Goal: Information Seeking & Learning: Compare options

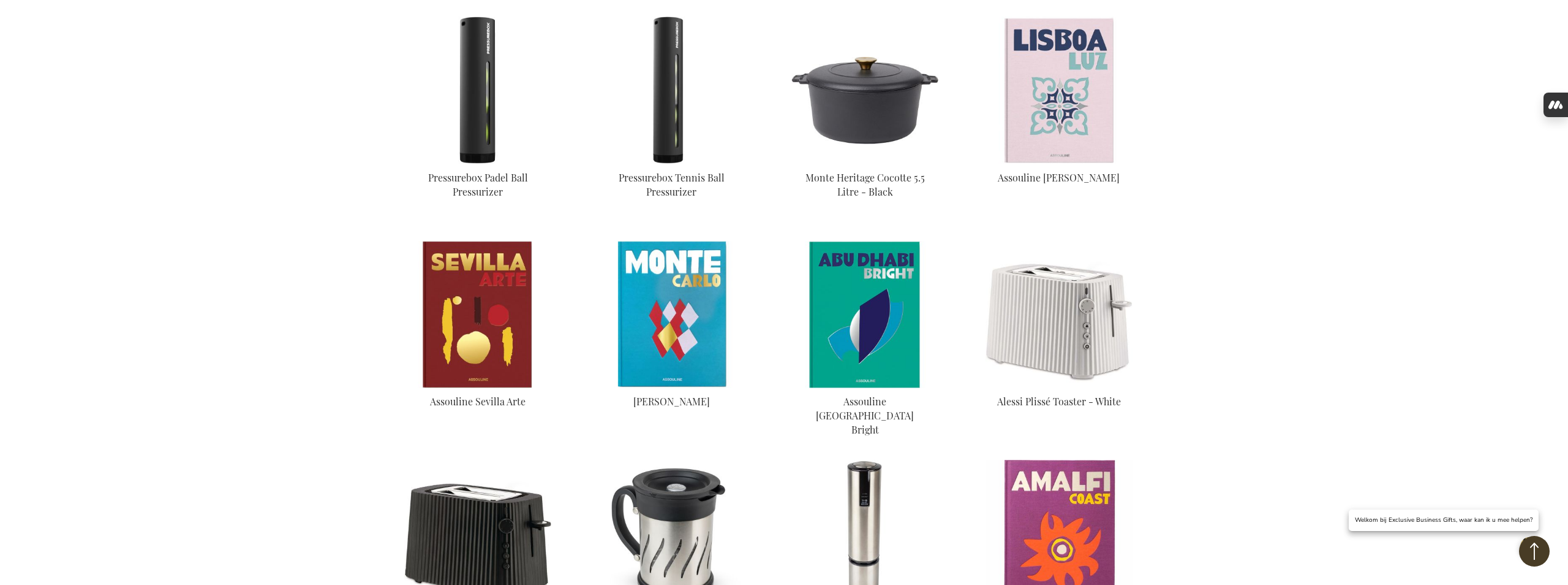
scroll to position [887, 0]
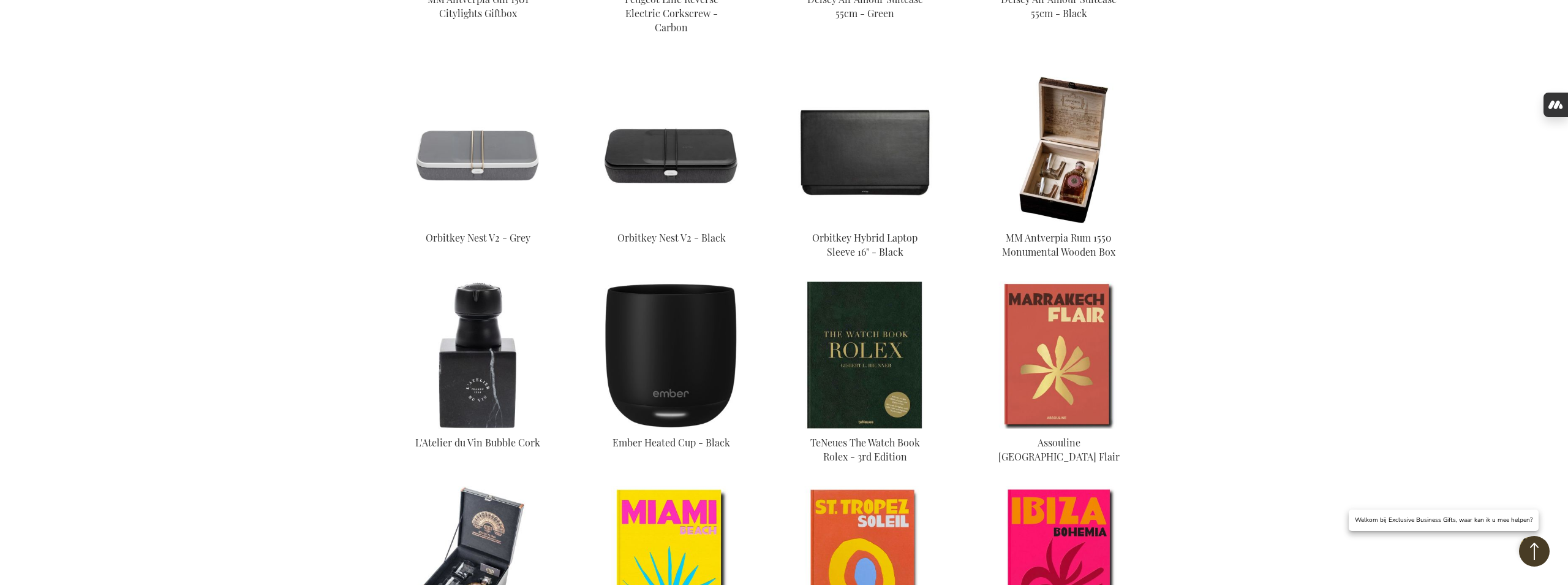
scroll to position [1714, 0]
type input "frederic@salixconsult.be"
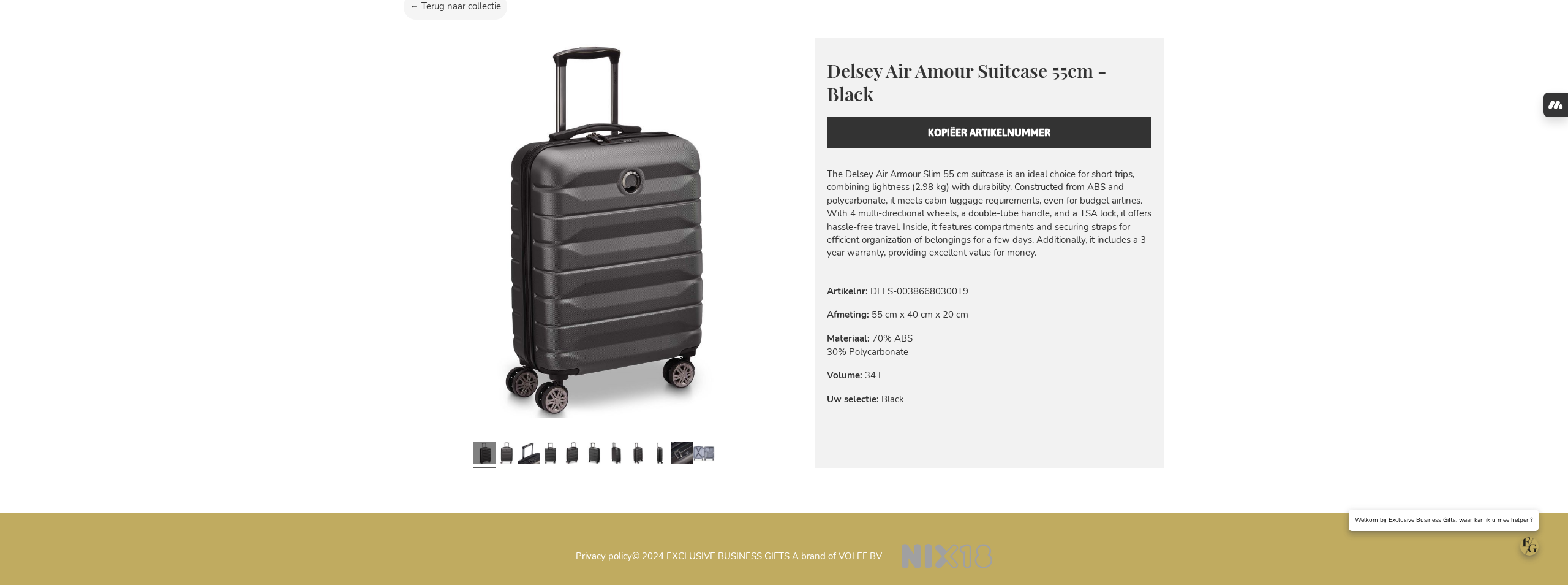
scroll to position [764, 0]
type input "frederic@salixconsult.be"
drag, startPoint x: 837, startPoint y: 146, endPoint x: 949, endPoint y: 144, distance: 112.0
click at [949, 284] on div "Meer informatie Artikelnr DELS-00386680300T9 Afmeting 55 cm x 40 cm x 20 cm Mat…" at bounding box center [989, 350] width 349 height 132
click at [941, 284] on div "Meer informatie Artikelnr DELS-00386680300T9 Afmeting 55 cm x 40 cm x 20 cm Mat…" at bounding box center [989, 350] width 349 height 132
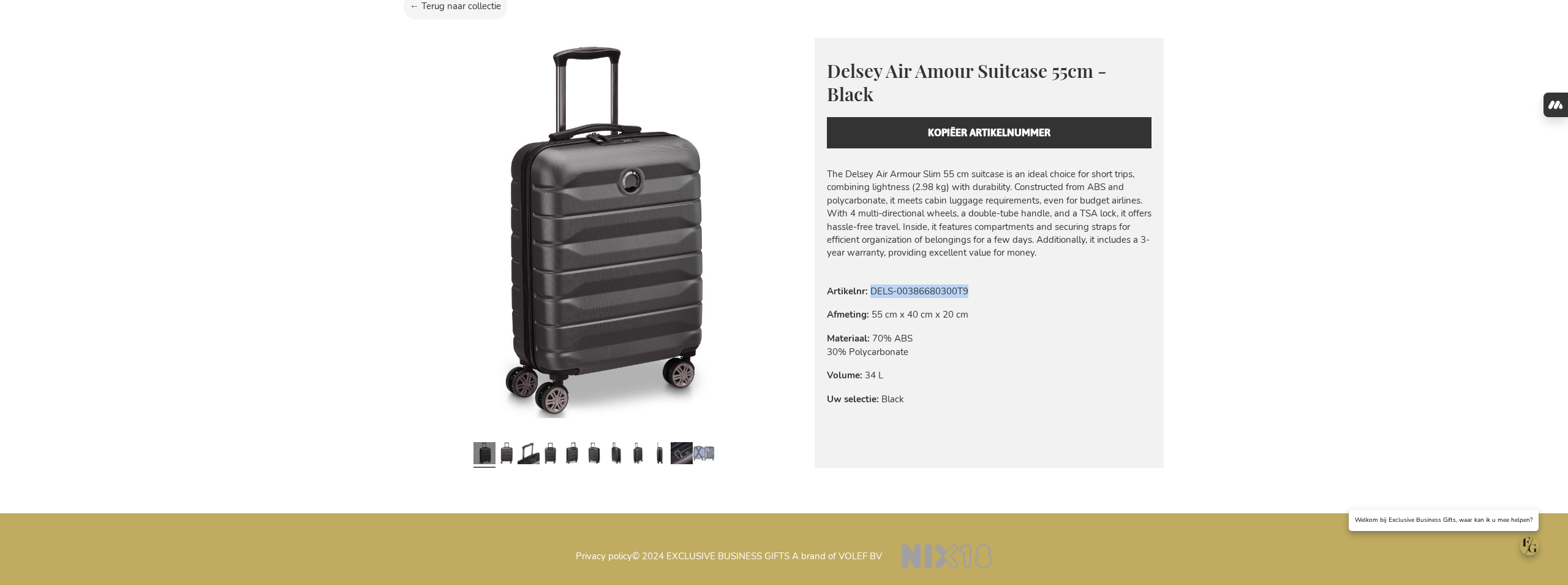
drag, startPoint x: 838, startPoint y: 146, endPoint x: 934, endPoint y: 146, distance: 96.0
click at [0, 0] on td "DELS-00386680300T9" at bounding box center [0, 0] width 0 height 0
copy td "DELS-00386680300T9"
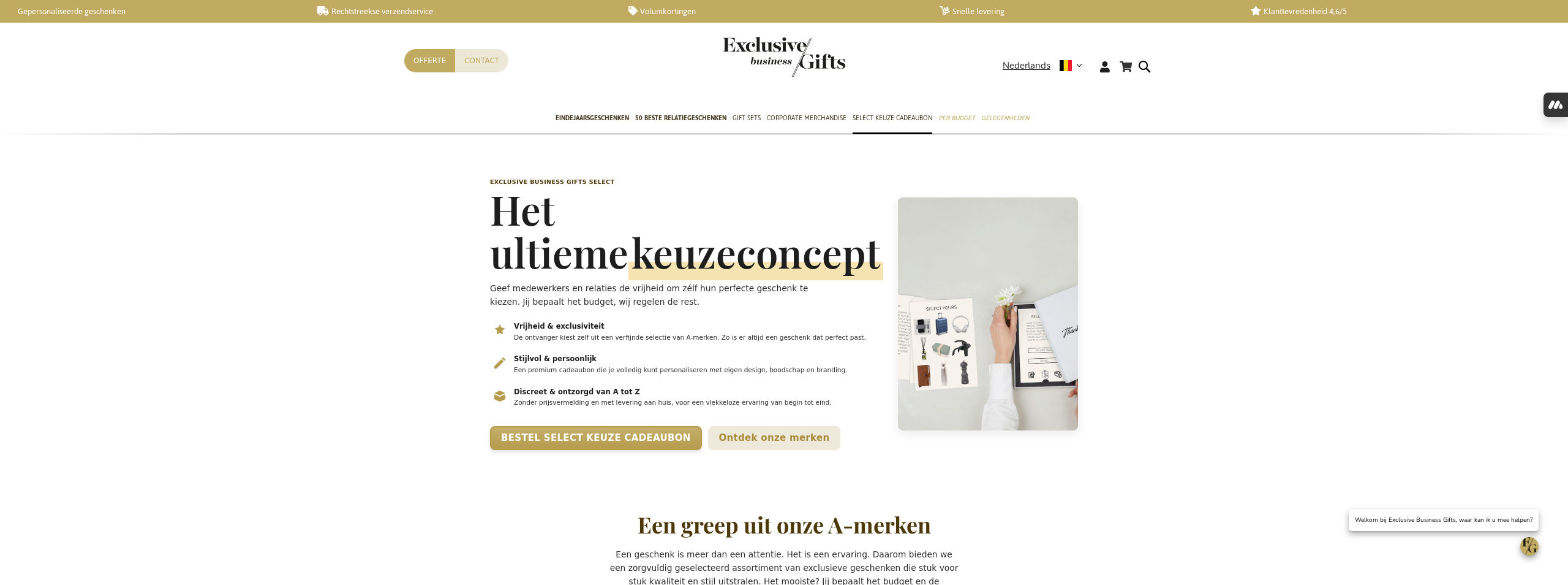
scroll to position [0, 5]
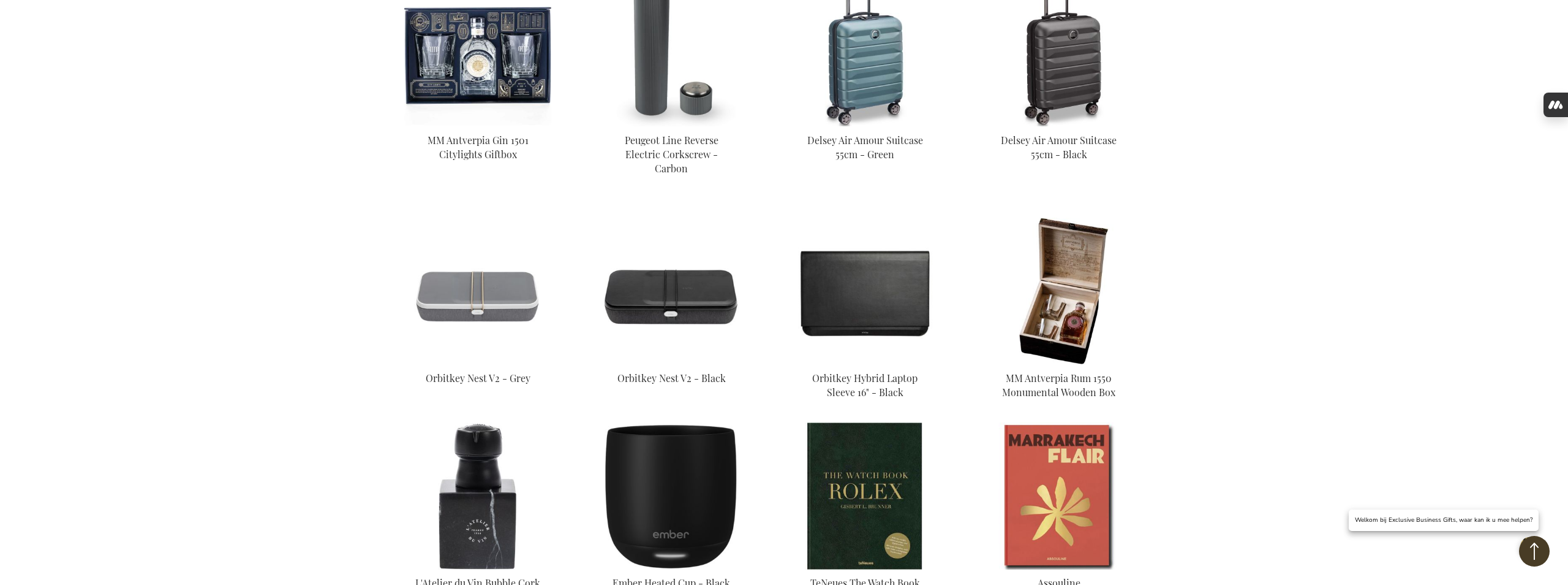
scroll to position [1059, 0]
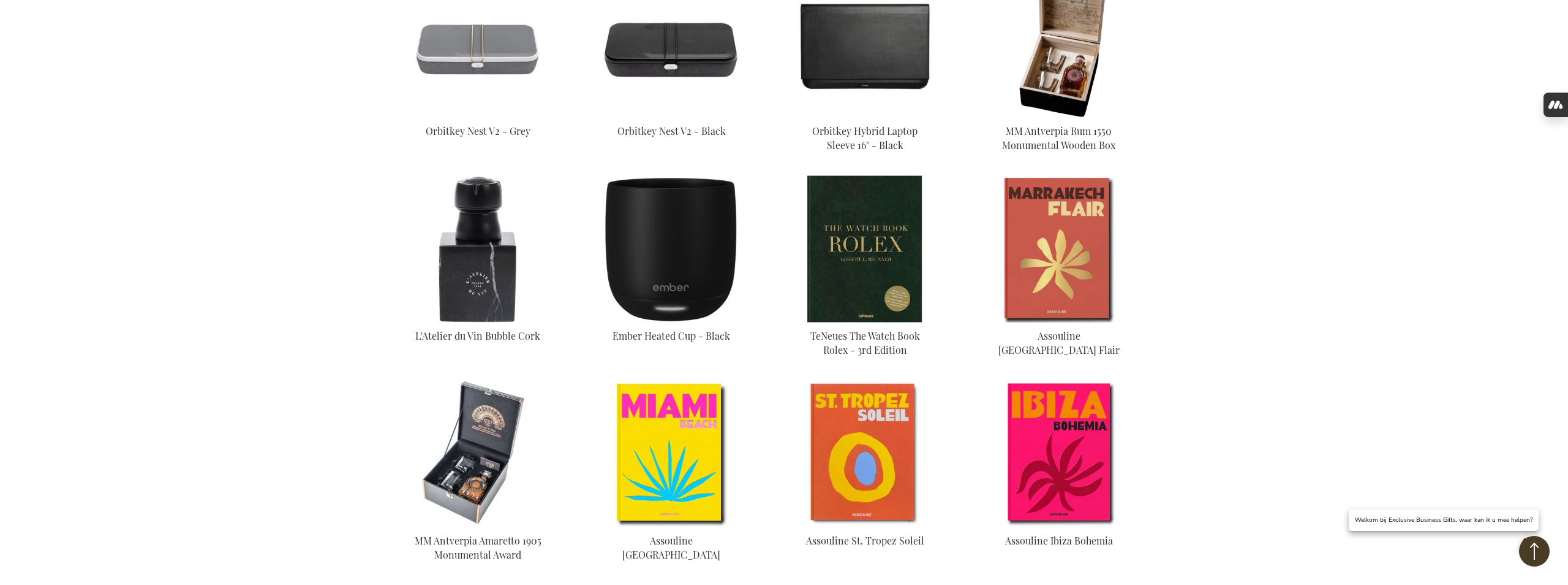
scroll to position [1277, 0]
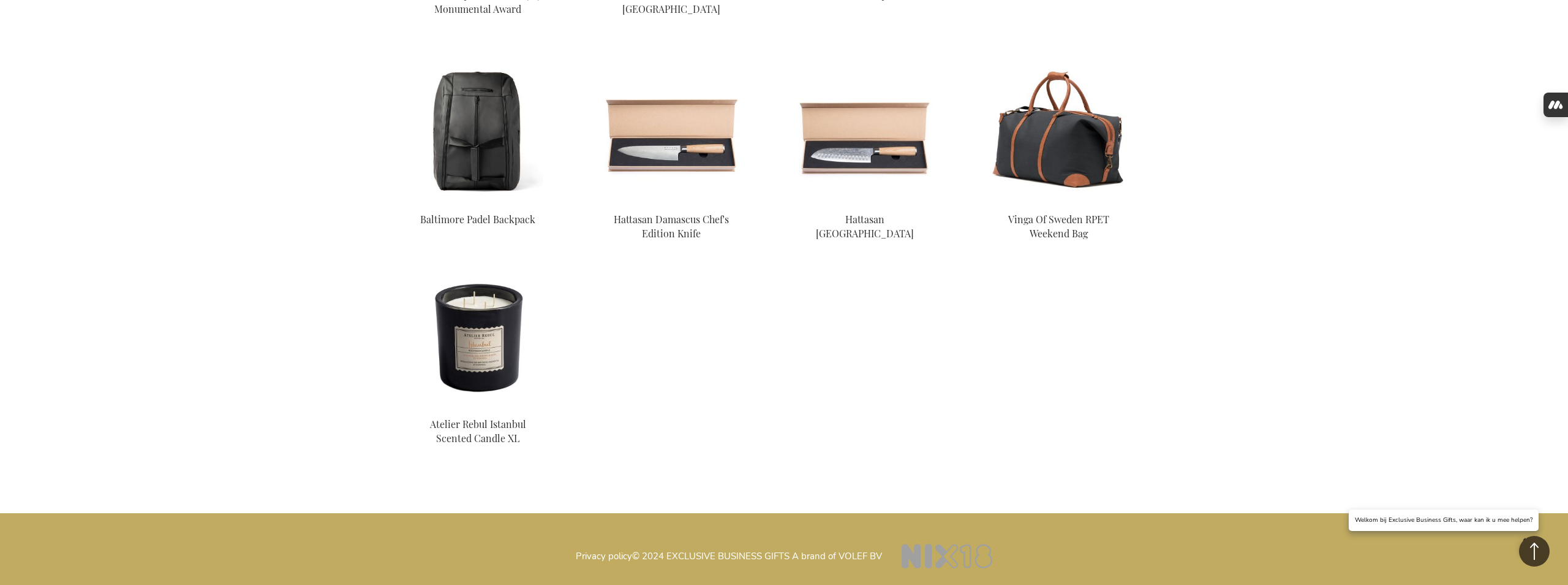
scroll to position [2176, 0]
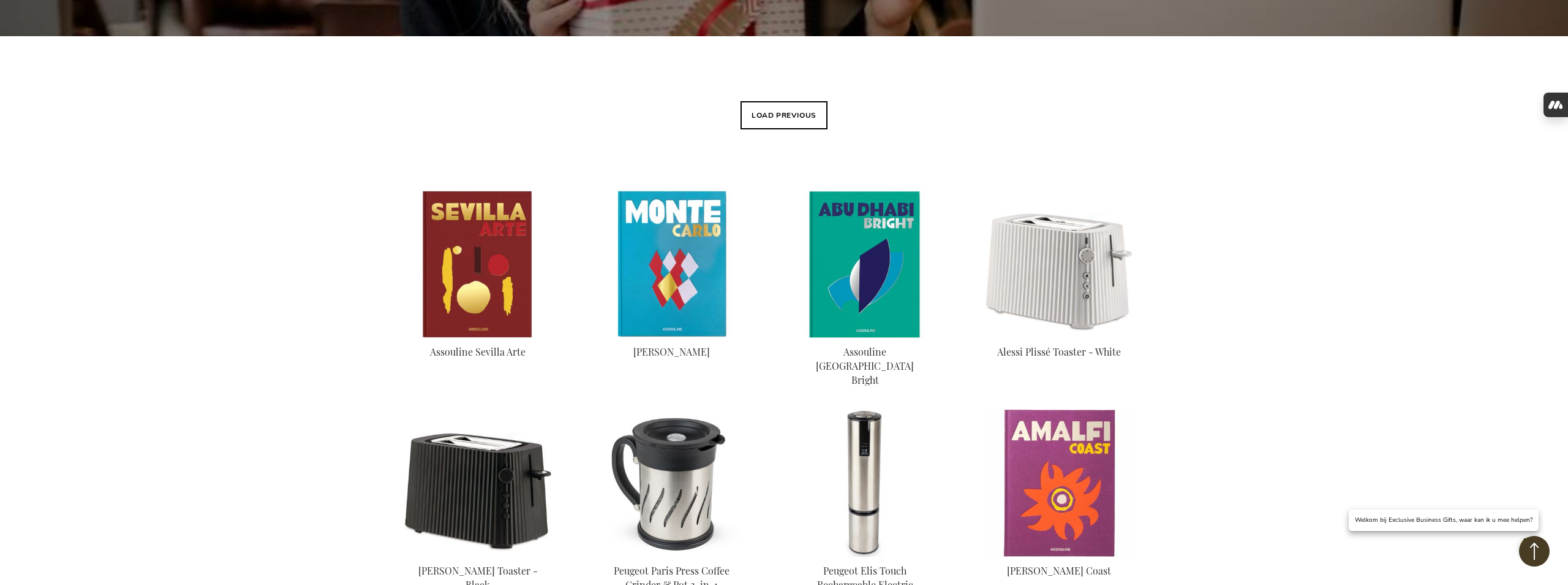
scroll to position [376, 0]
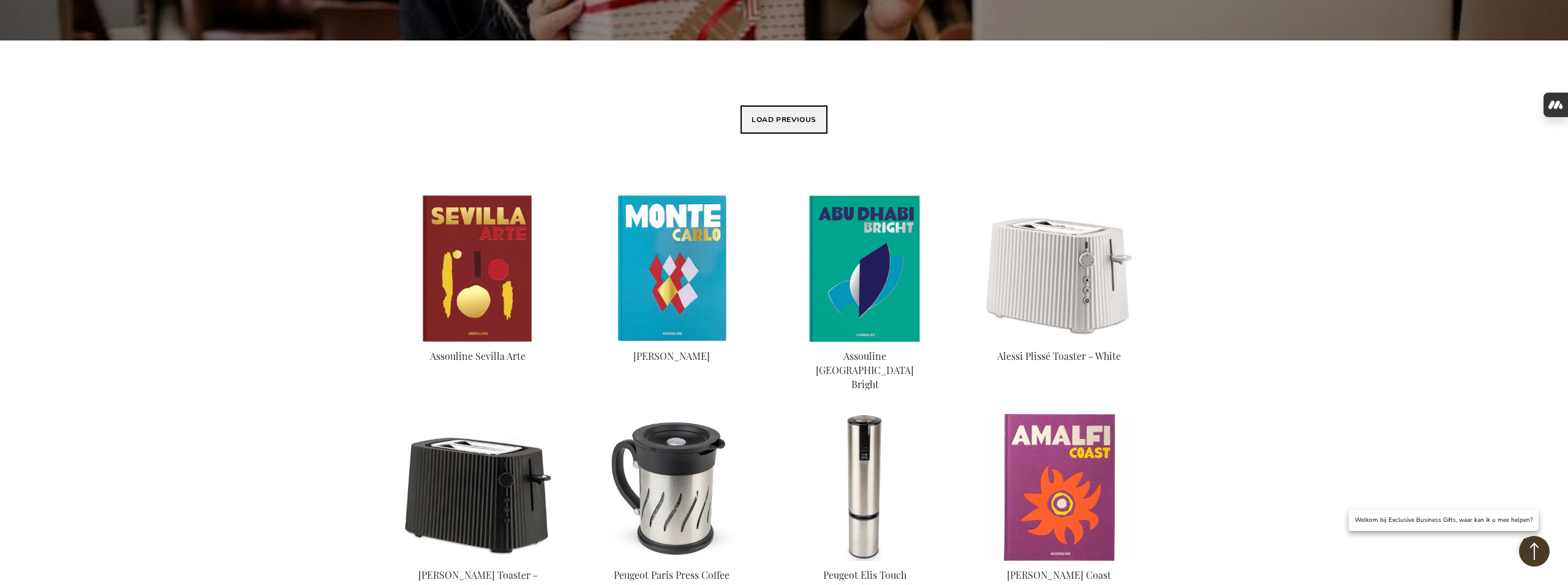
type input "[PERSON_NAME][EMAIL_ADDRESS][DOMAIN_NAME]"
click at [782, 133] on button "Load previous" at bounding box center [783, 119] width 87 height 28
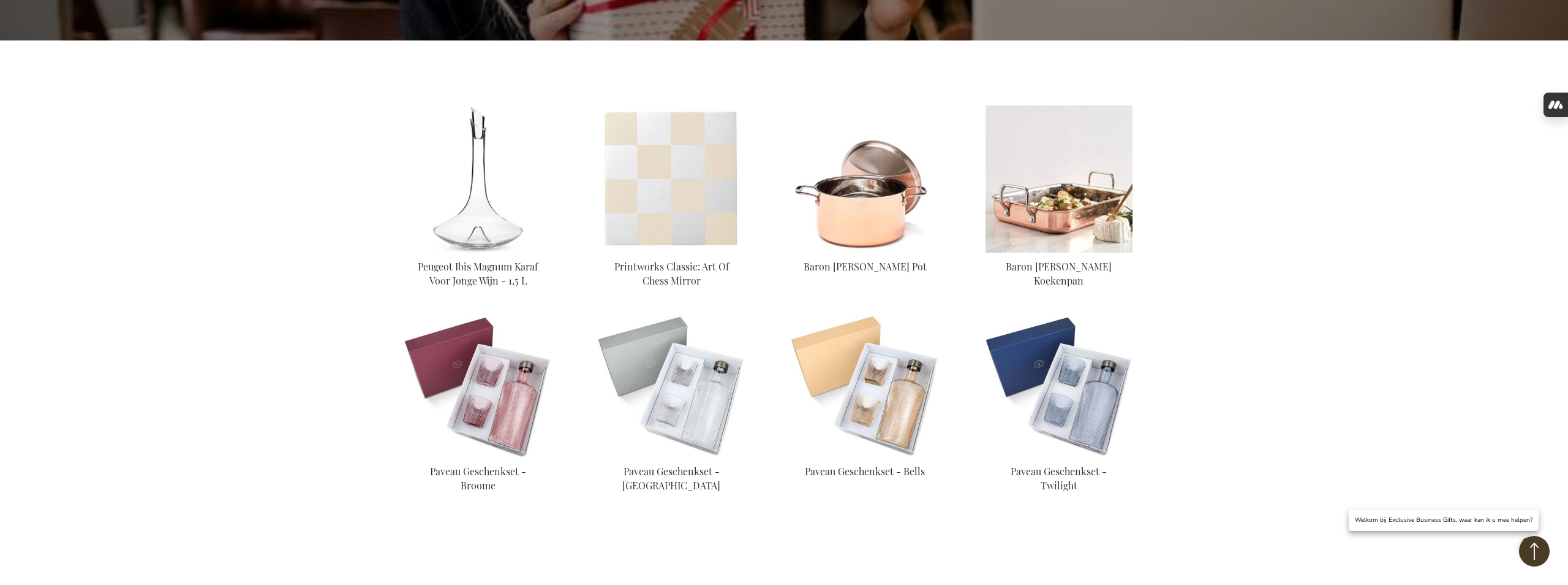
click at [1132, 235] on img at bounding box center [1059, 179] width 147 height 147
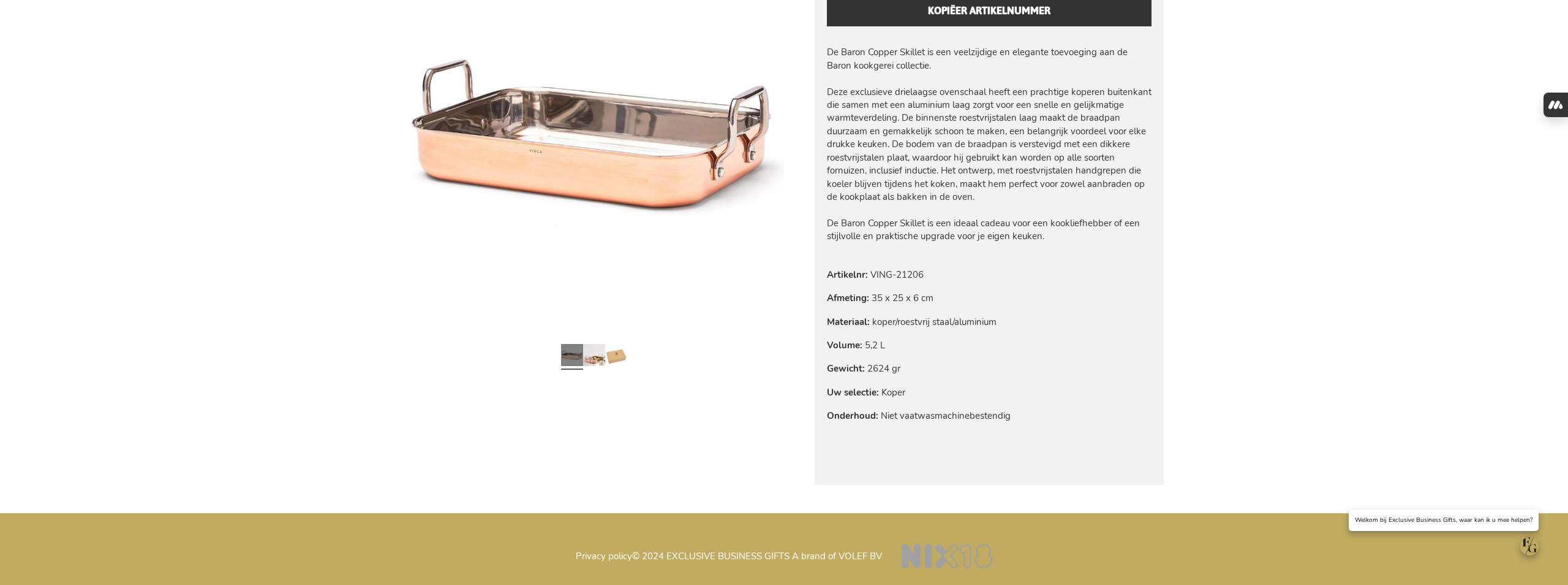
scroll to position [685, 0]
type input "frederic@salixconsult.be"
drag, startPoint x: 837, startPoint y: 226, endPoint x: 905, endPoint y: 223, distance: 68.1
click at [905, 268] on tr "Artikelnr VING-21206" at bounding box center [919, 274] width 184 height 13
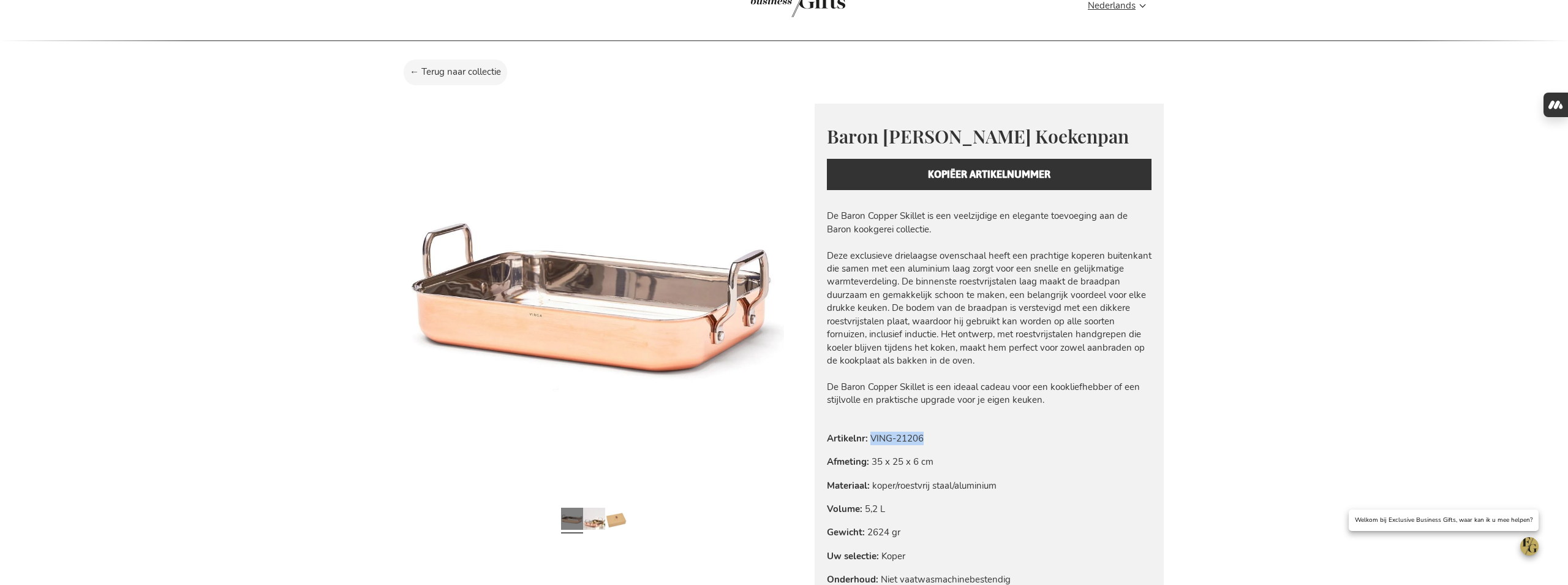
scroll to position [40, 0]
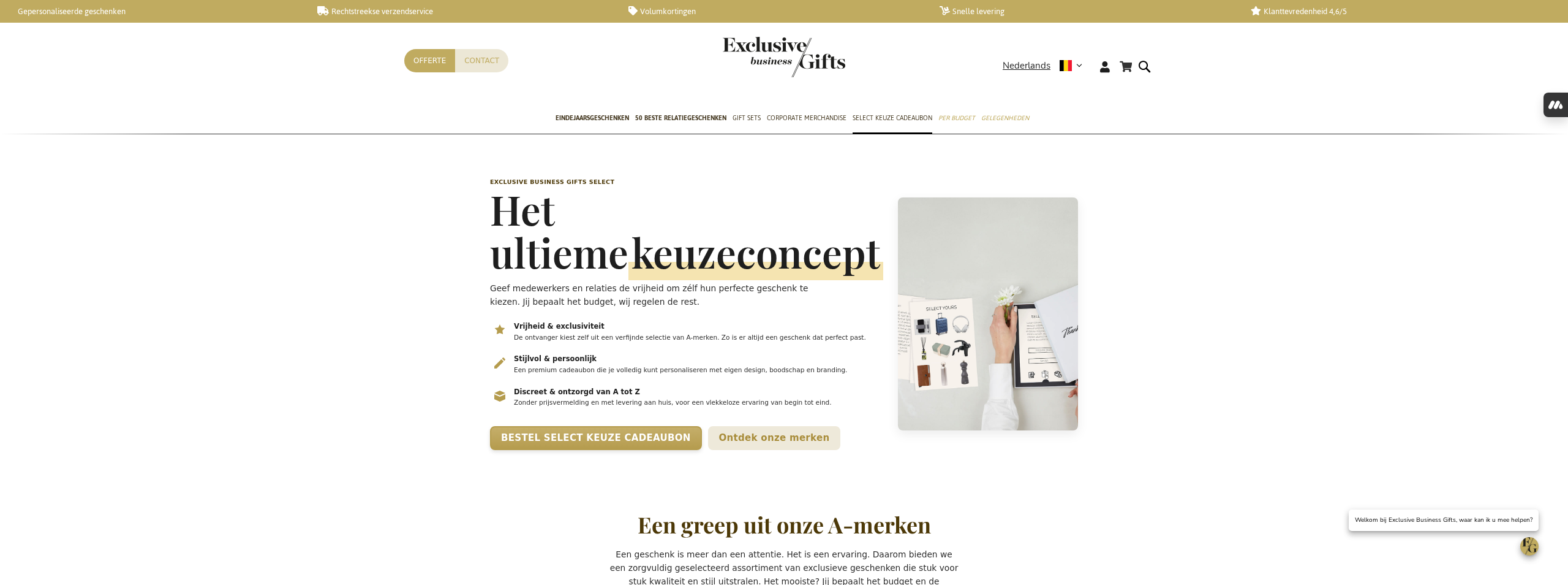
scroll to position [0, 5]
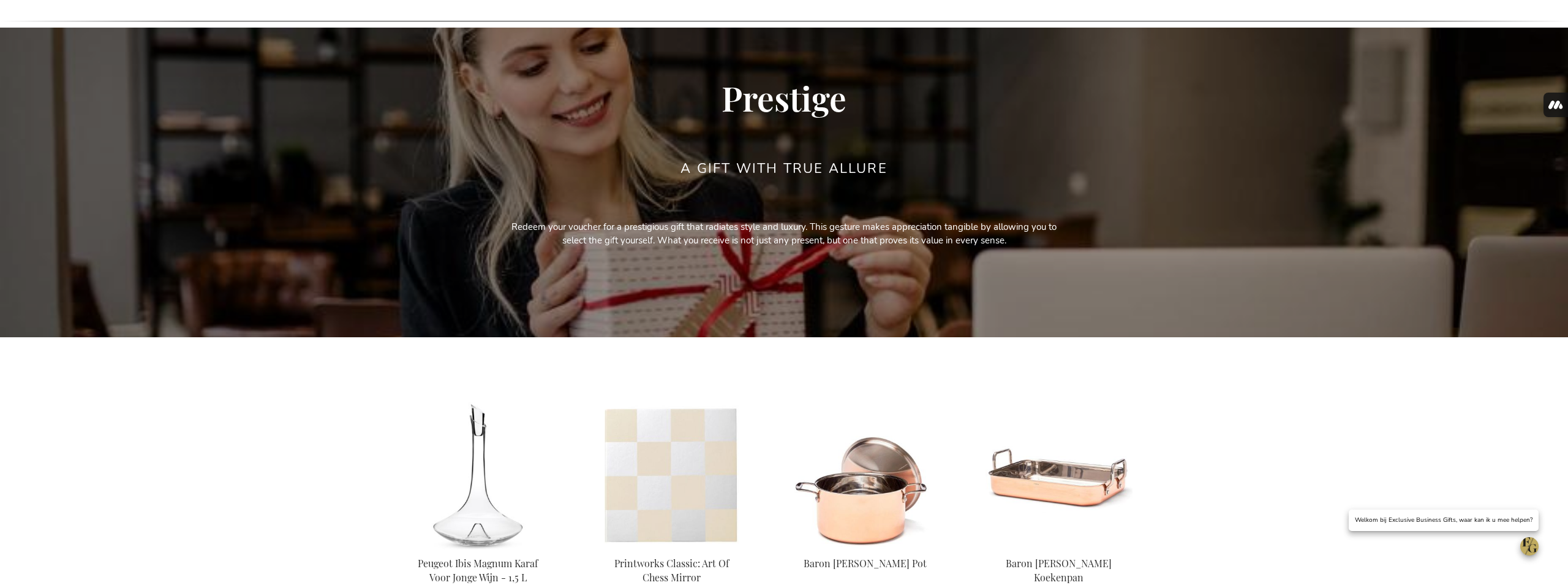
scroll to position [71, 0]
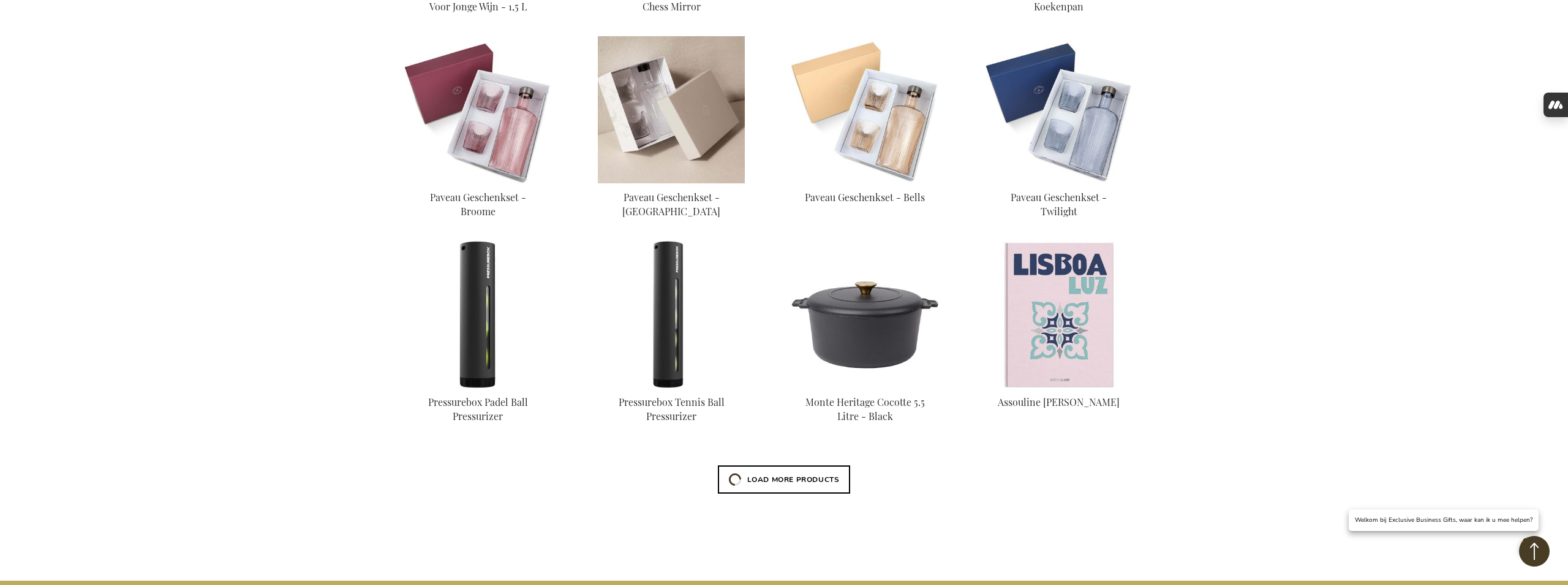
scroll to position [1344, 0]
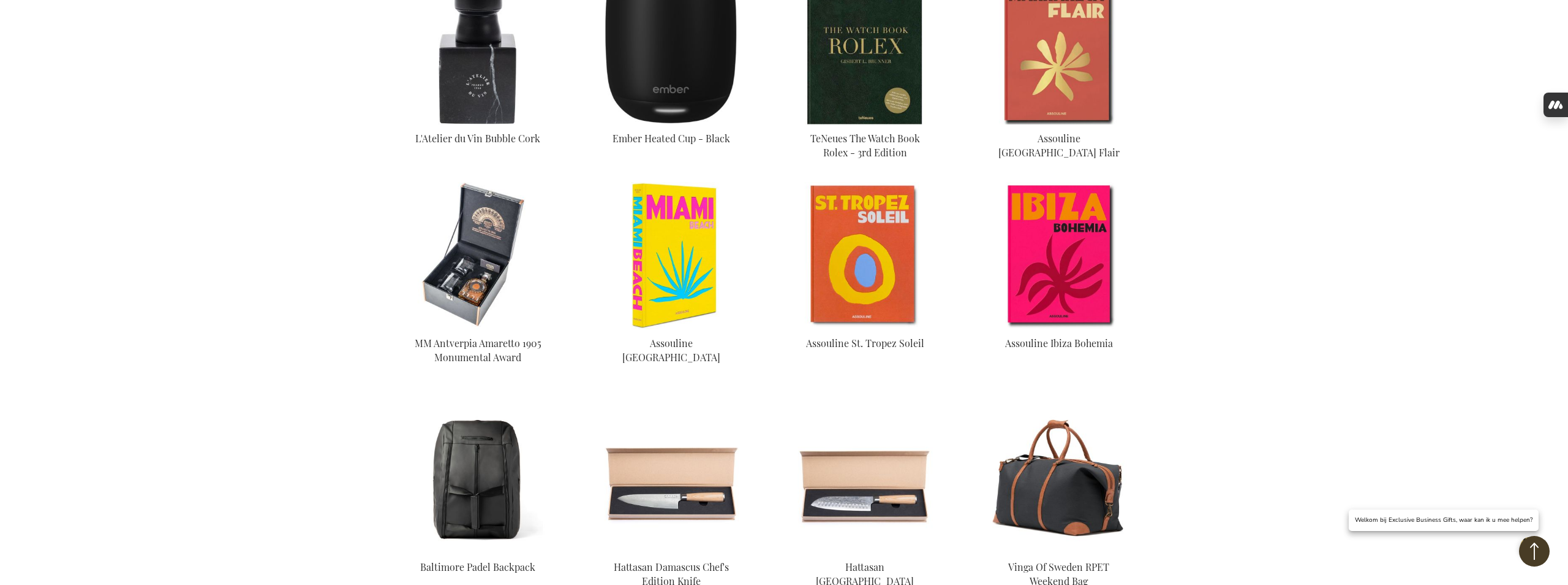
scroll to position [1973, 0]
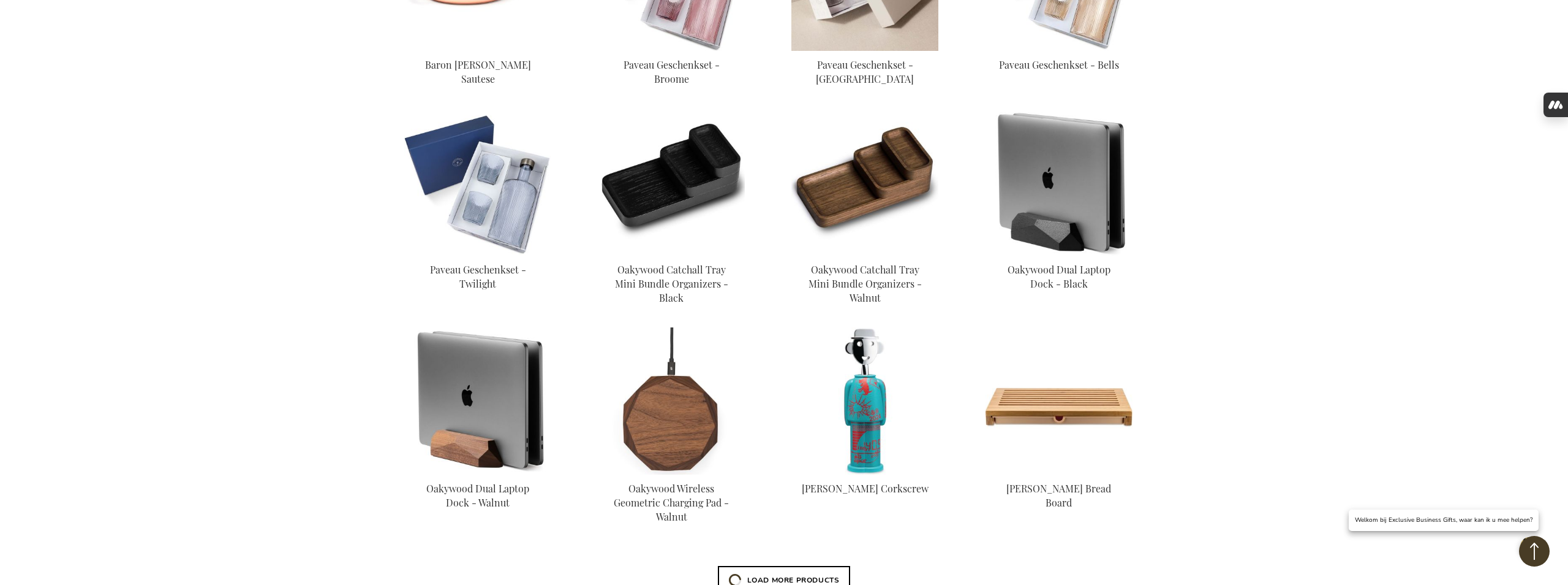
scroll to position [639, 0]
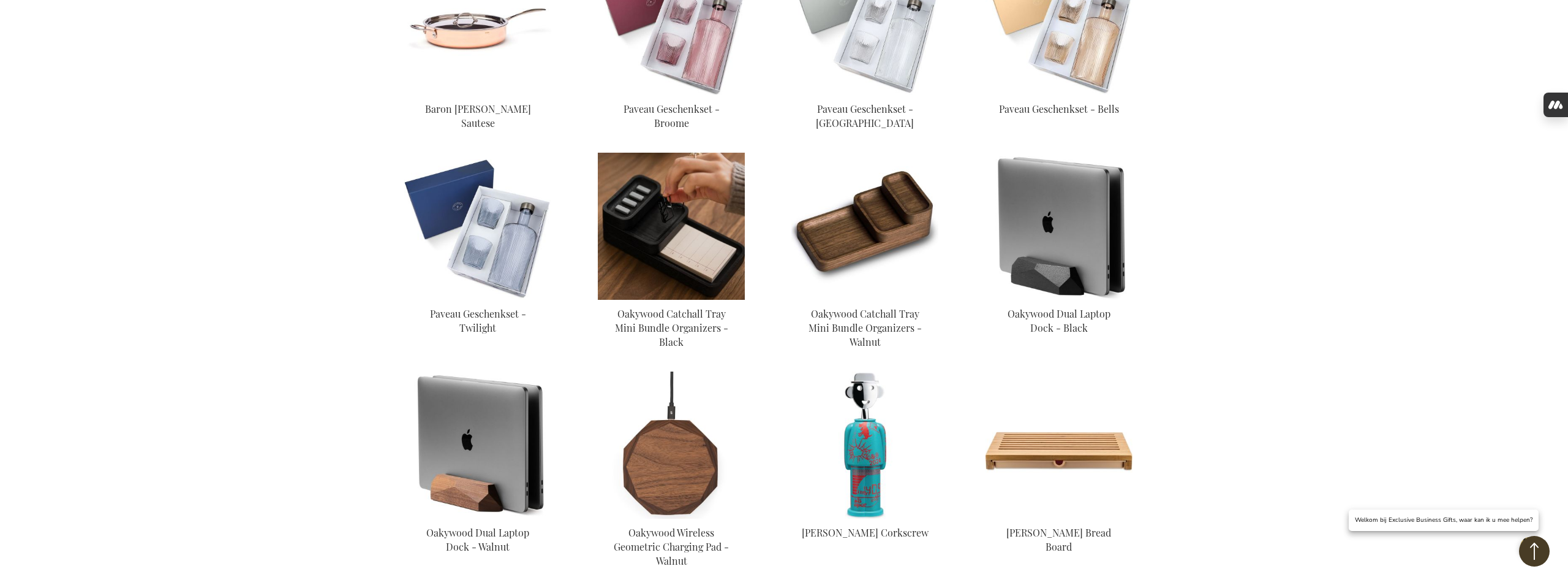
scroll to position [454, 0]
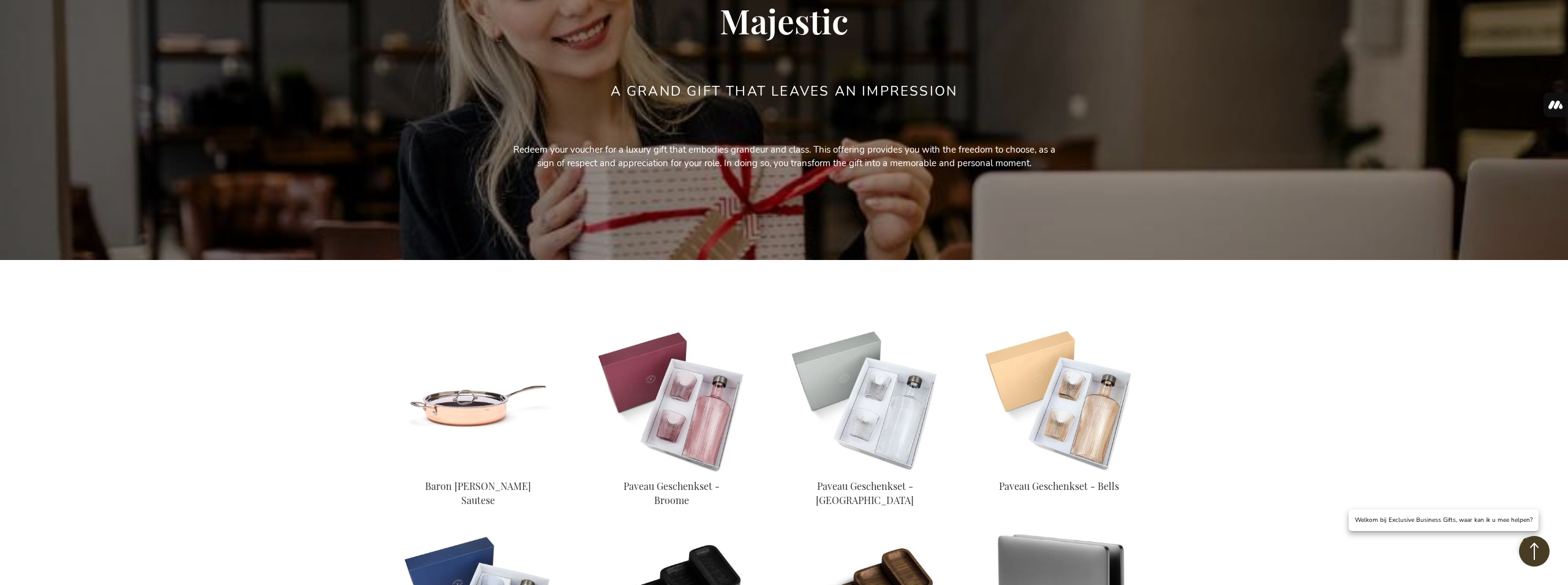
scroll to position [113, 0]
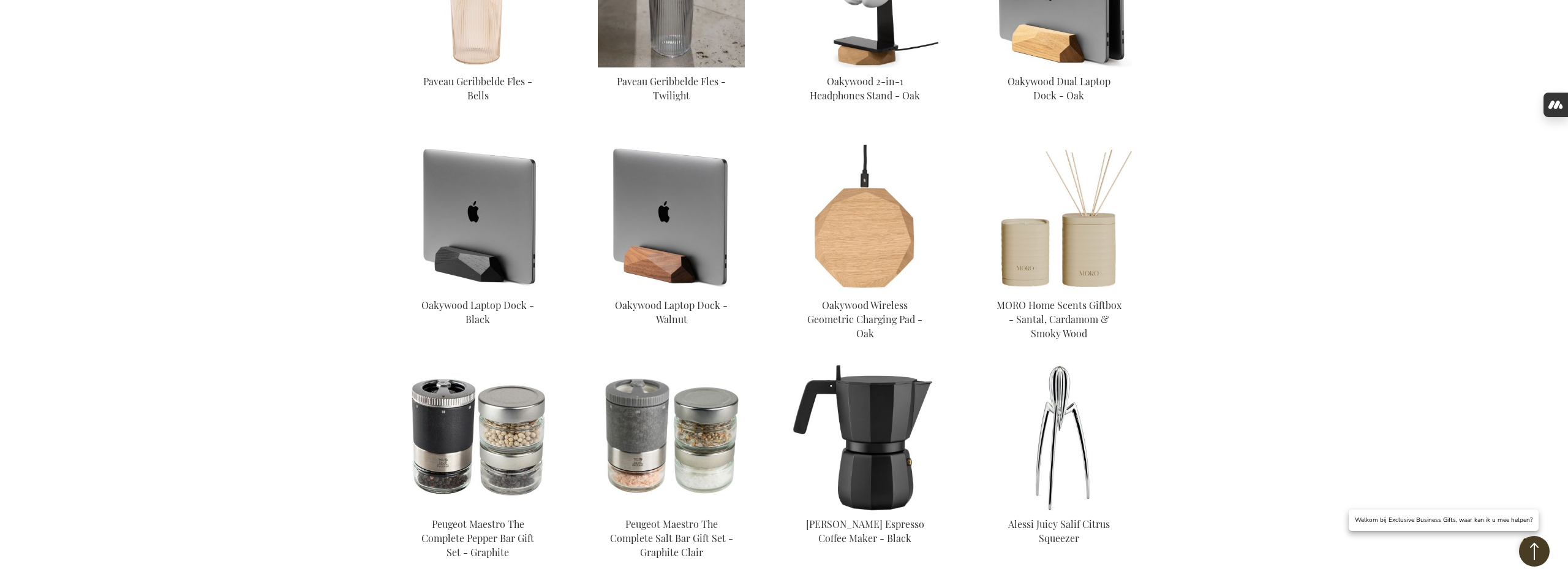
scroll to position [997, 0]
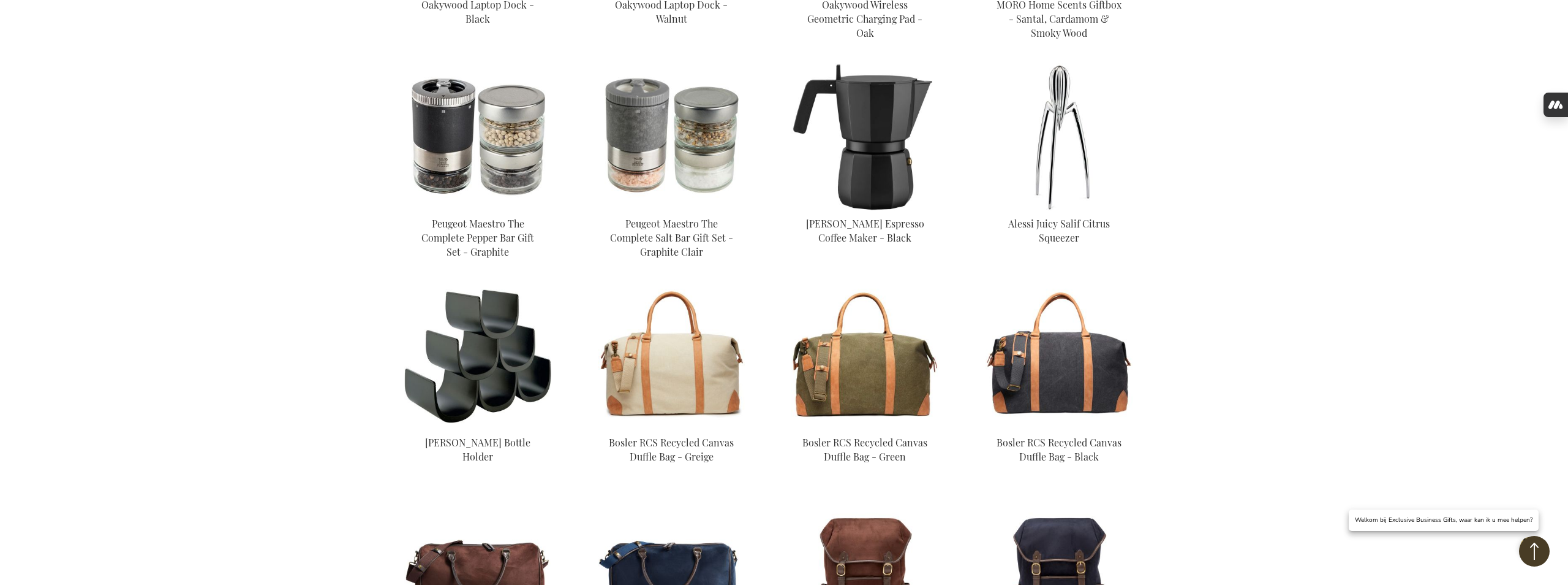
scroll to position [1281, 0]
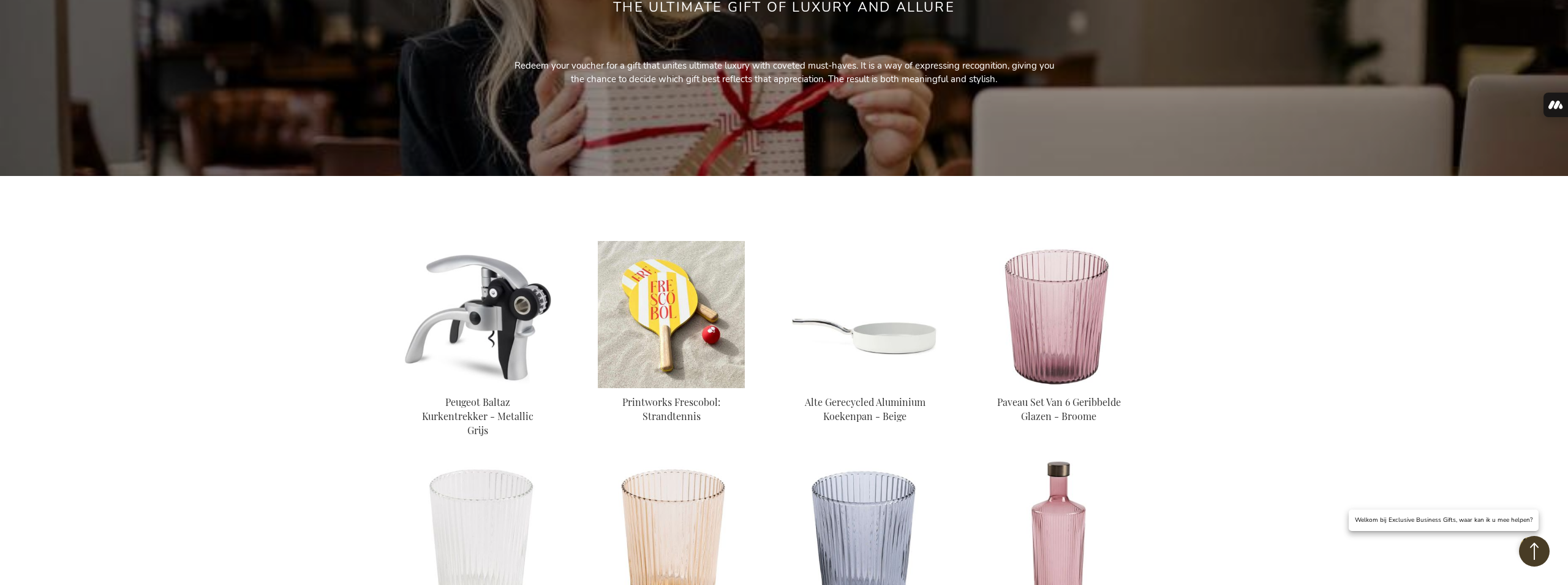
scroll to position [237, 0]
